Goal: Book appointment/travel/reservation

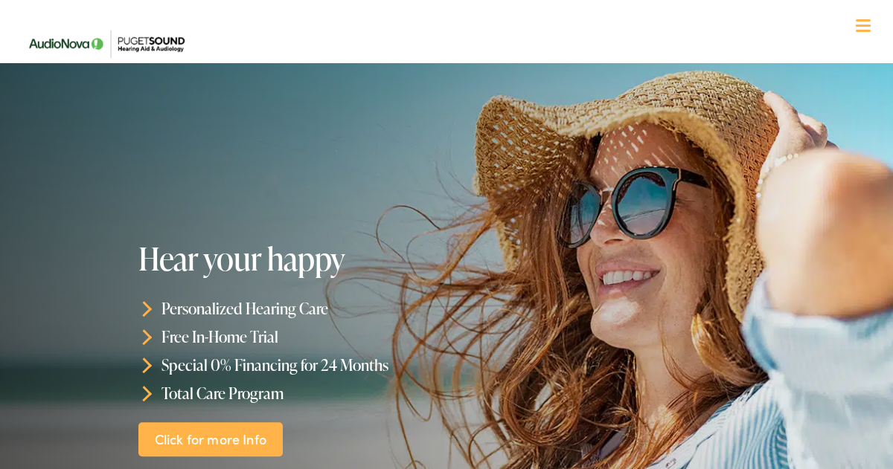
click at [867, 28] on div at bounding box center [863, 26] width 15 height 15
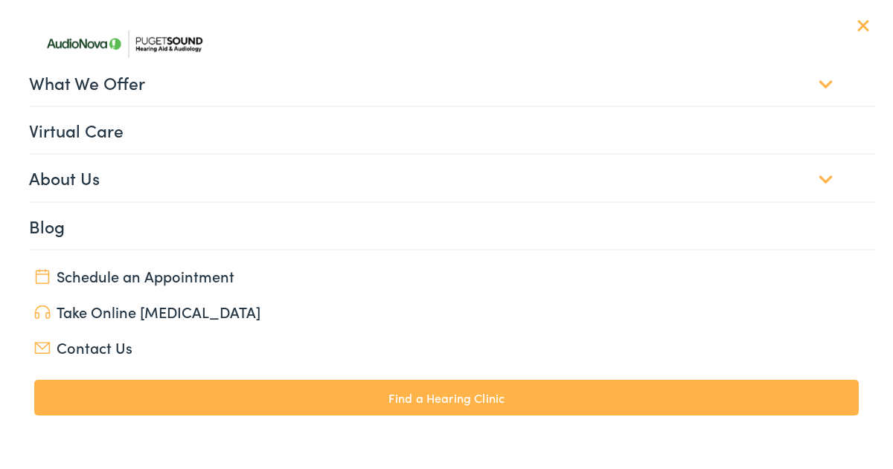
click at [411, 82] on link "What We Offer" at bounding box center [452, 83] width 846 height 46
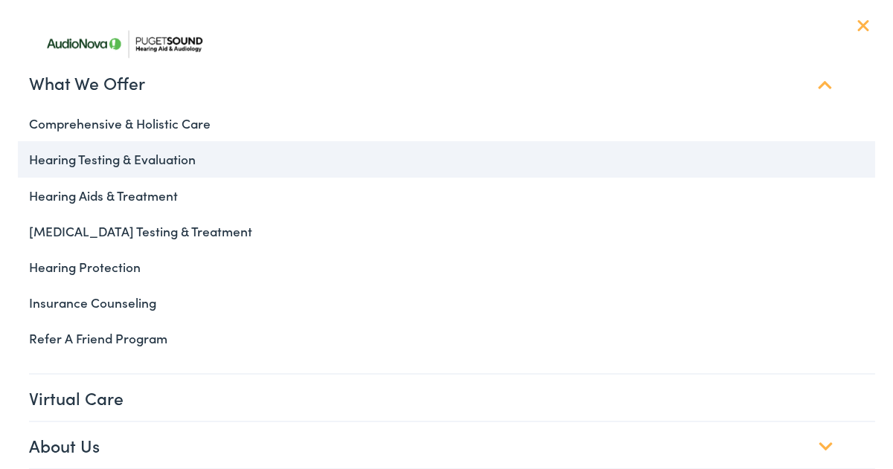
click at [128, 167] on link "Hearing Testing & Evaluation" at bounding box center [446, 159] width 857 height 36
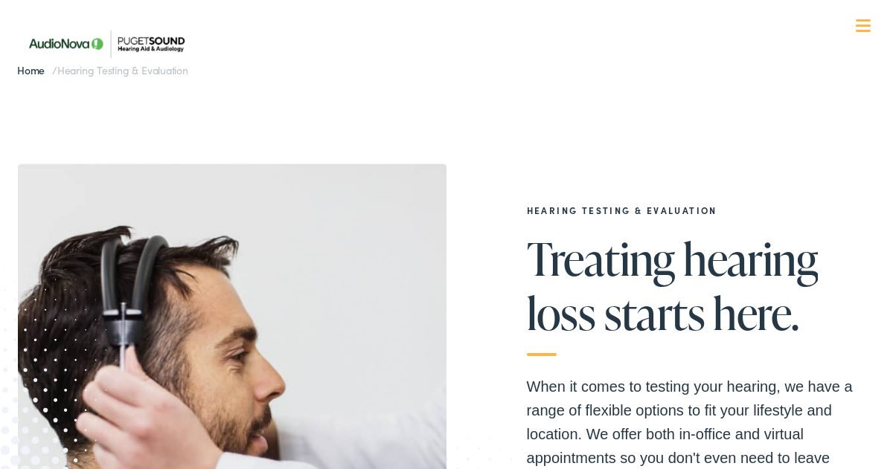
click at [864, 36] on nav "What We Offer Comprehensive & Holistic Care Hearing Testing & Evaluation Hearin…" at bounding box center [446, 129] width 857 height 258
click at [866, 30] on span at bounding box center [863, 31] width 15 height 2
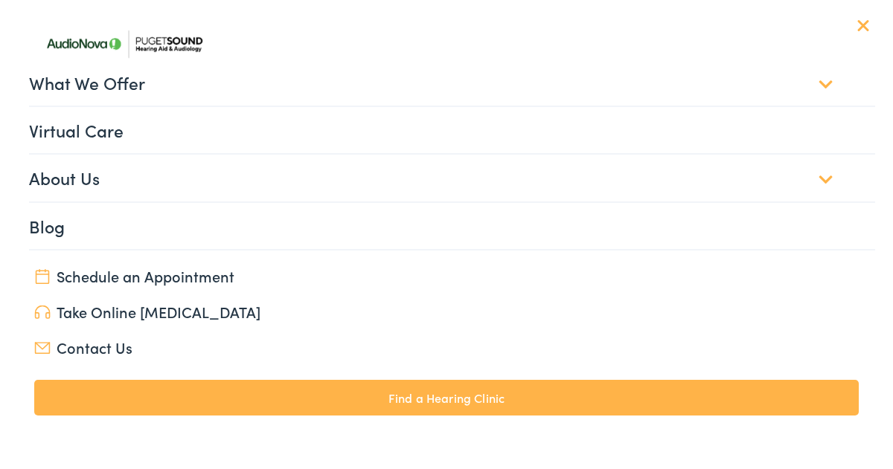
click at [83, 278] on link "Schedule an Appointment" at bounding box center [446, 276] width 824 height 21
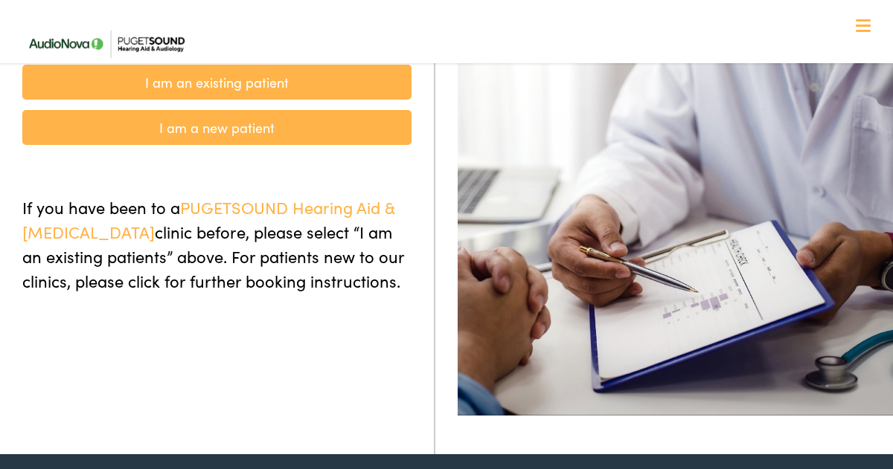
scroll to position [166, 0]
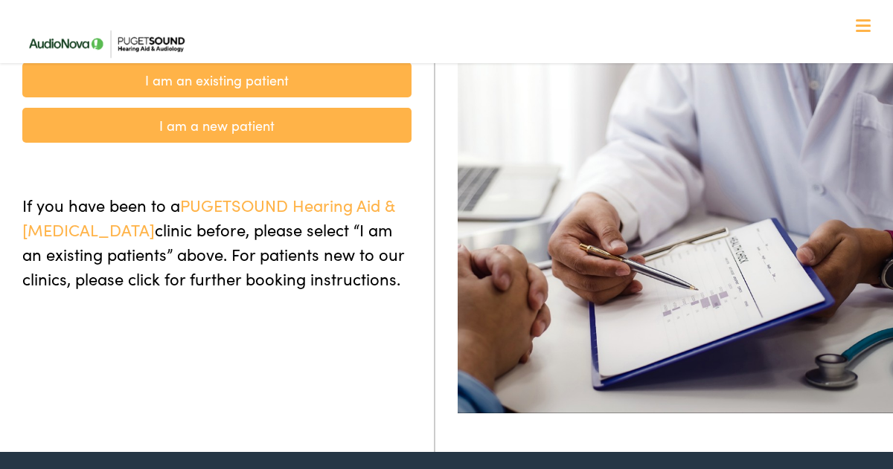
click at [202, 132] on link "I am a new patient" at bounding box center [216, 125] width 389 height 35
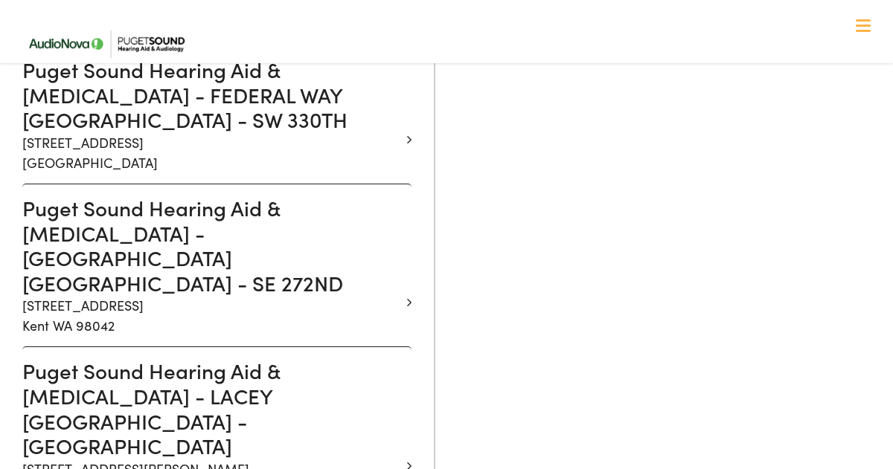
scroll to position [1222, 0]
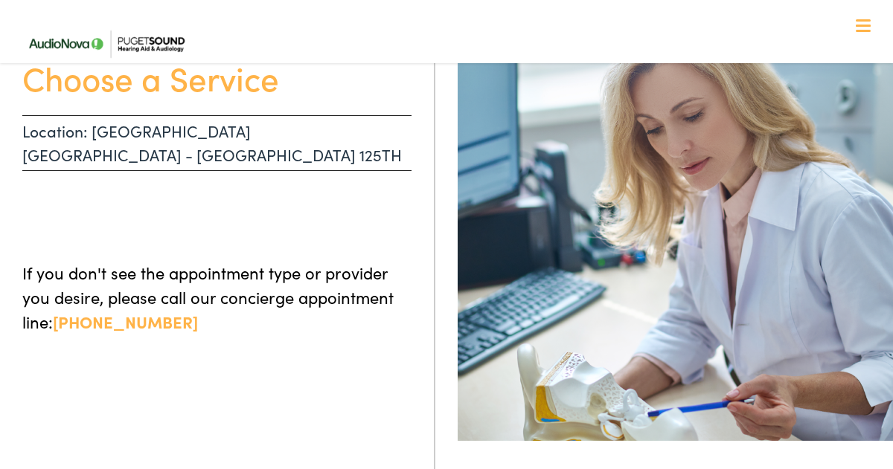
scroll to position [137, 0]
click at [185, 135] on p "Location: [GEOGRAPHIC_DATA] [GEOGRAPHIC_DATA] - [GEOGRAPHIC_DATA] 125TH" at bounding box center [216, 144] width 389 height 56
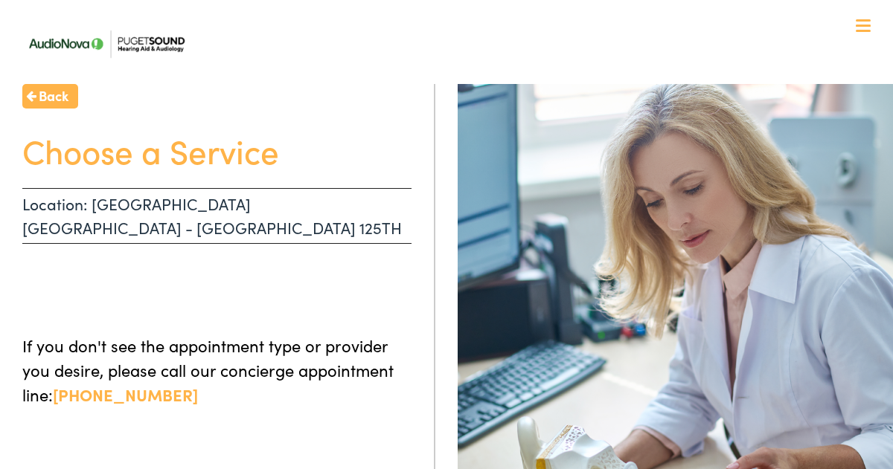
scroll to position [0, 0]
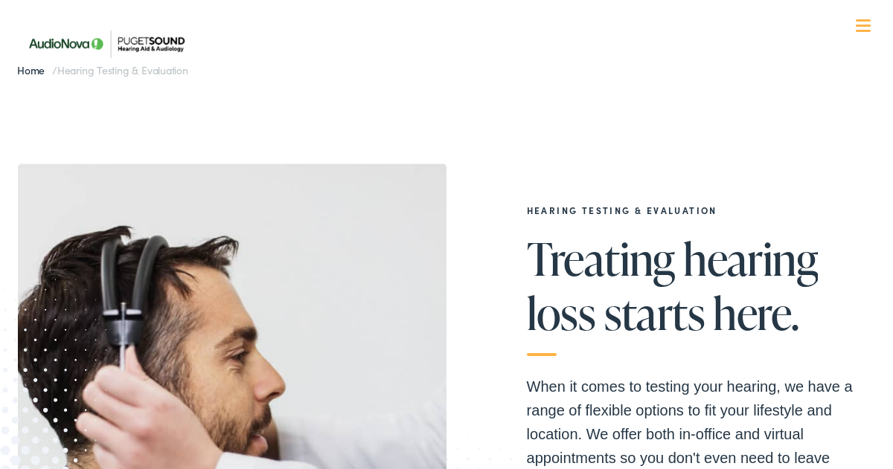
click at [865, 28] on div at bounding box center [863, 26] width 15 height 15
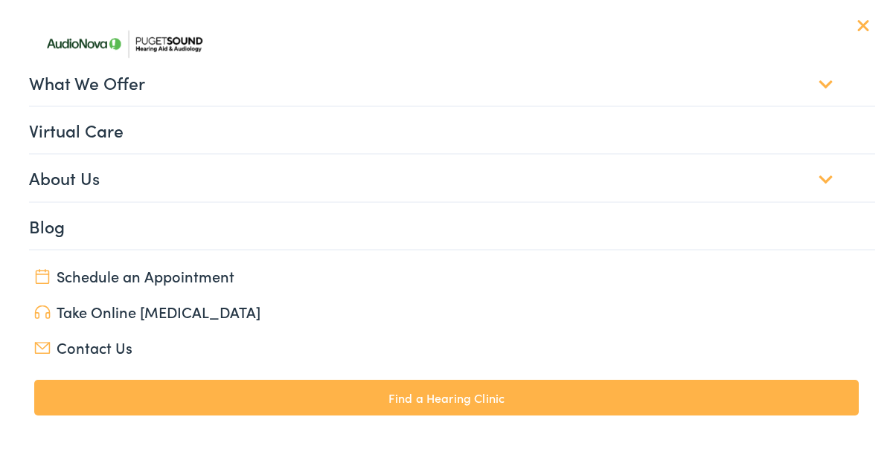
click at [89, 344] on link "Contact Us" at bounding box center [446, 347] width 824 height 21
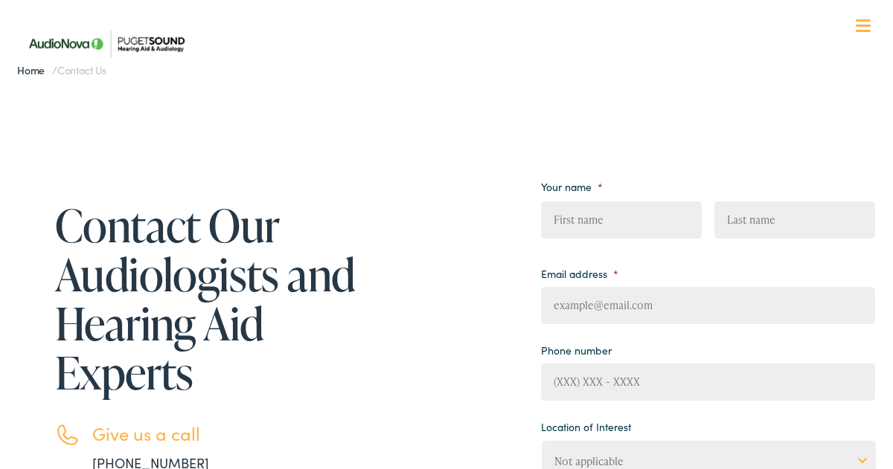
click at [856, 28] on div at bounding box center [863, 26] width 15 height 15
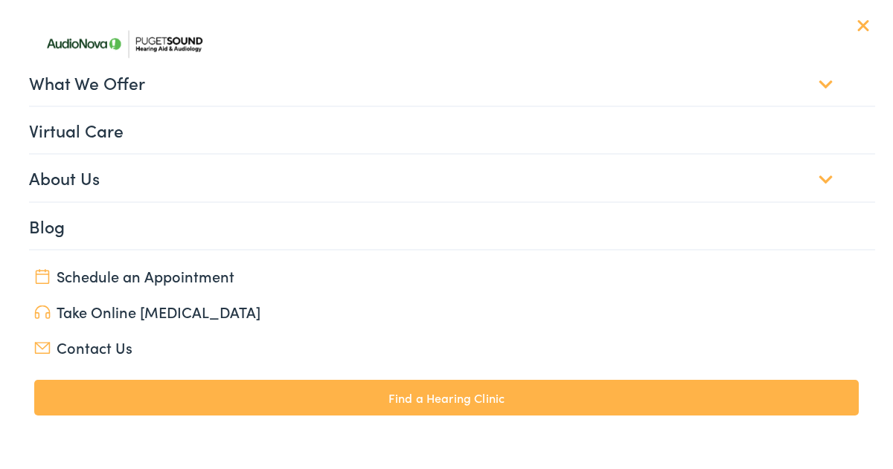
click at [58, 178] on link "About Us" at bounding box center [452, 178] width 846 height 46
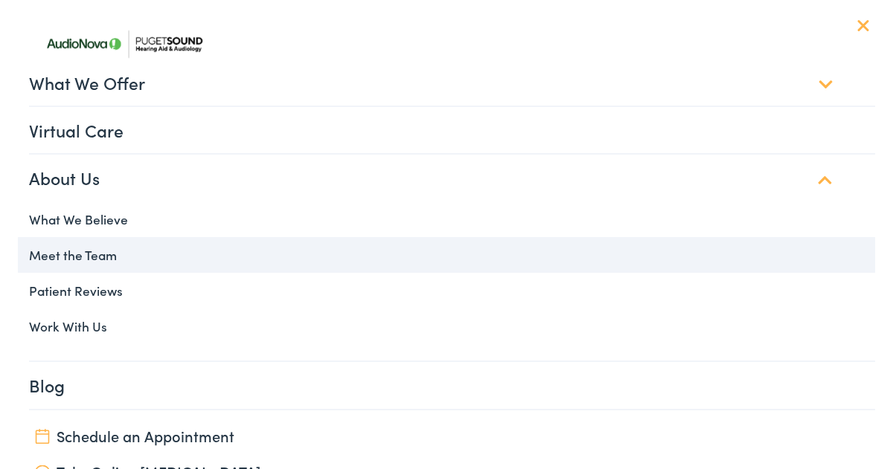
click at [47, 252] on link "Meet the Team" at bounding box center [446, 255] width 857 height 36
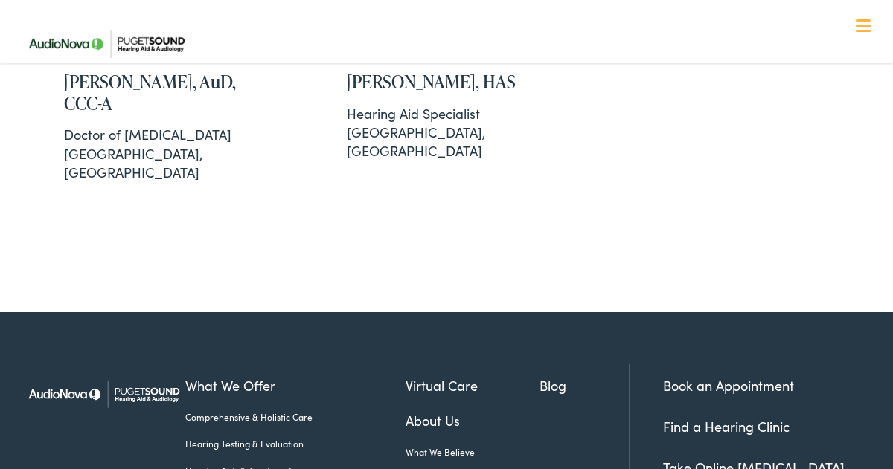
scroll to position [2868, 0]
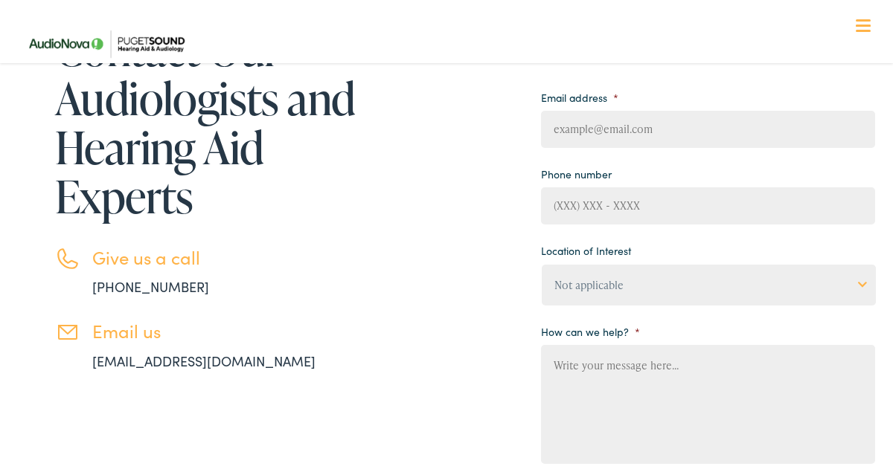
scroll to position [174, 0]
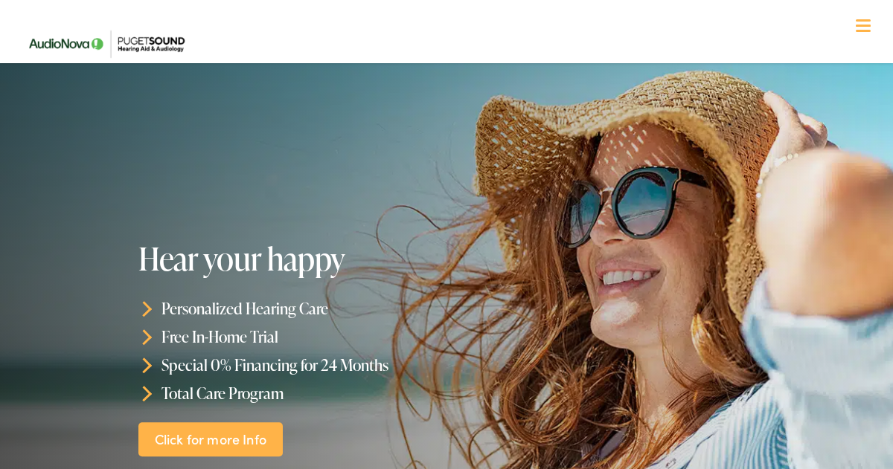
scroll to position [81, 0]
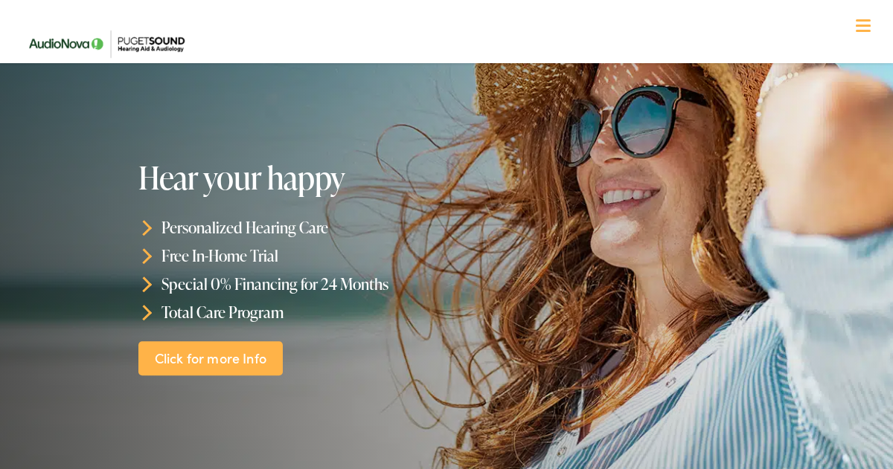
click at [862, 31] on span at bounding box center [863, 31] width 15 height 2
